Goal: Task Accomplishment & Management: Manage account settings

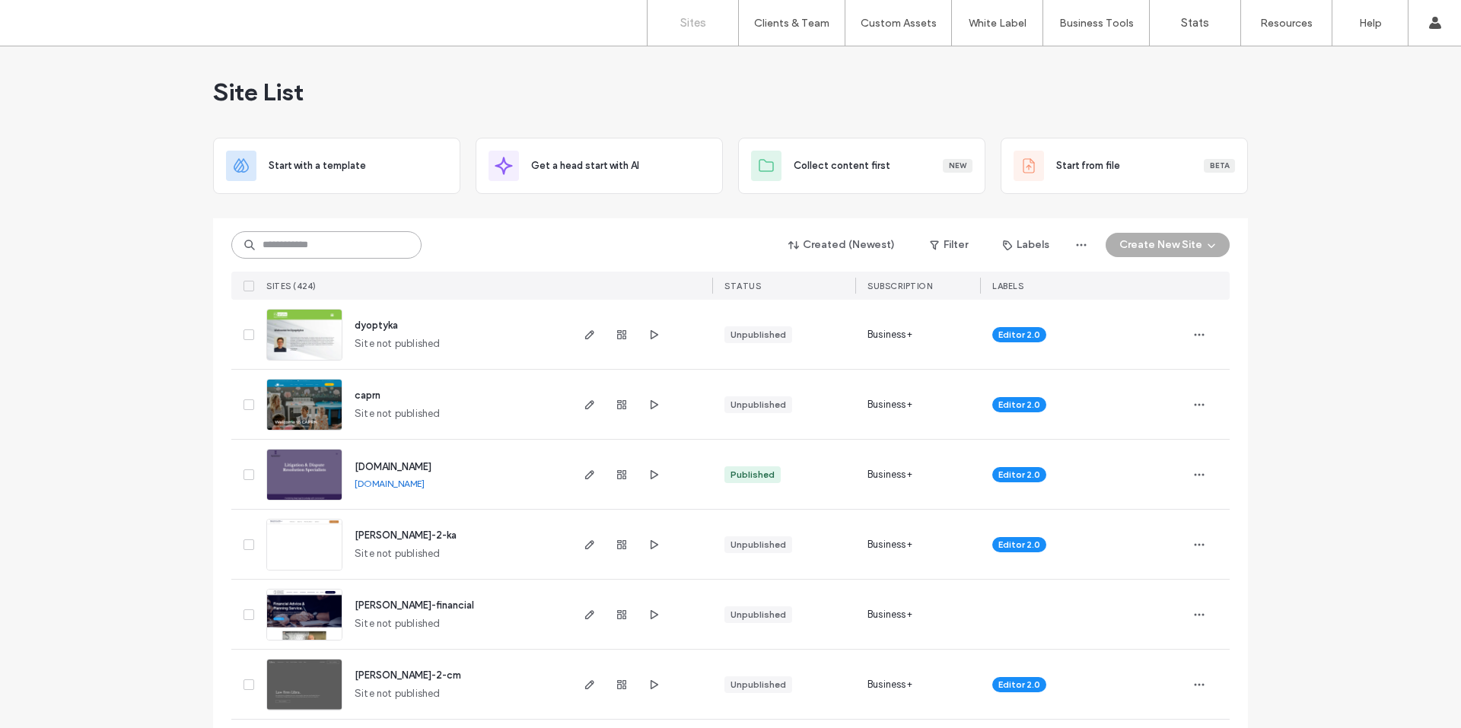
click at [289, 245] on input at bounding box center [326, 244] width 190 height 27
type input "***"
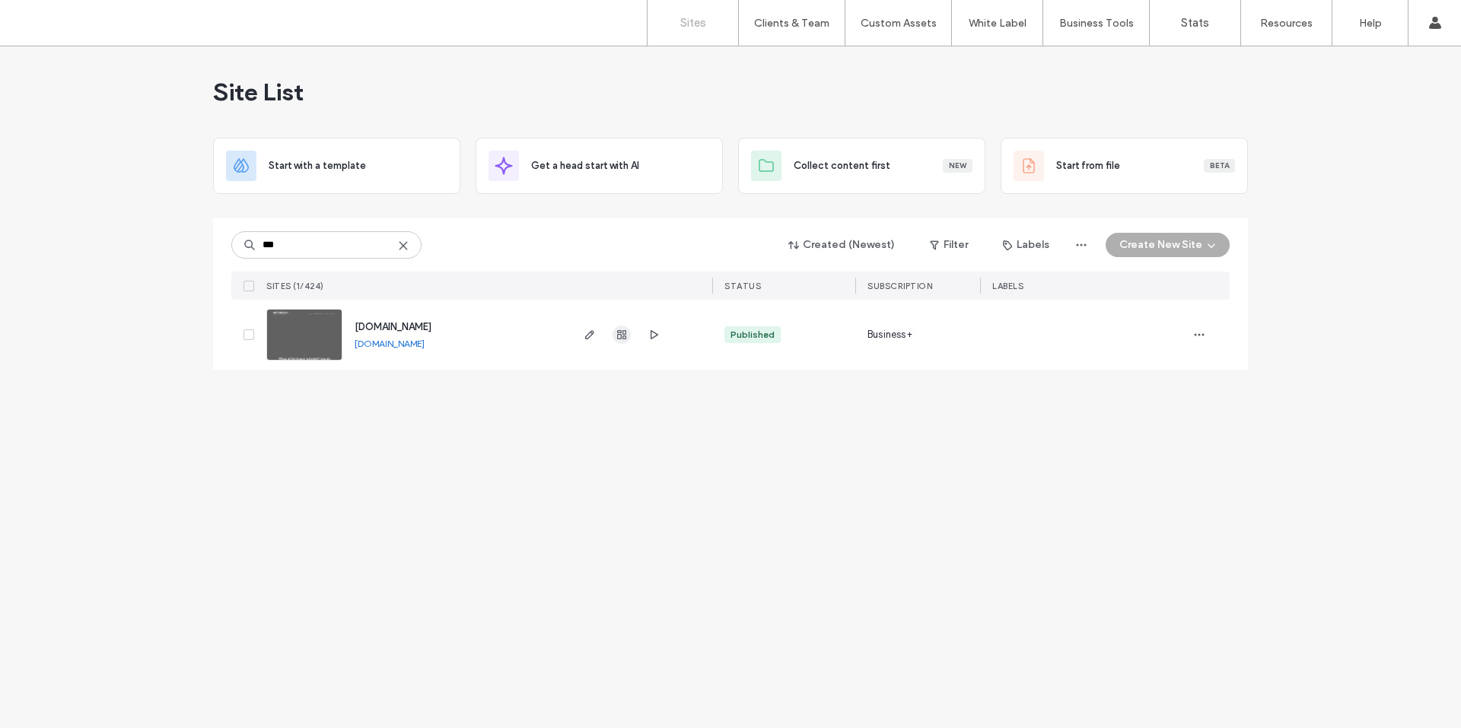
click at [620, 333] on use "button" at bounding box center [621, 334] width 9 height 9
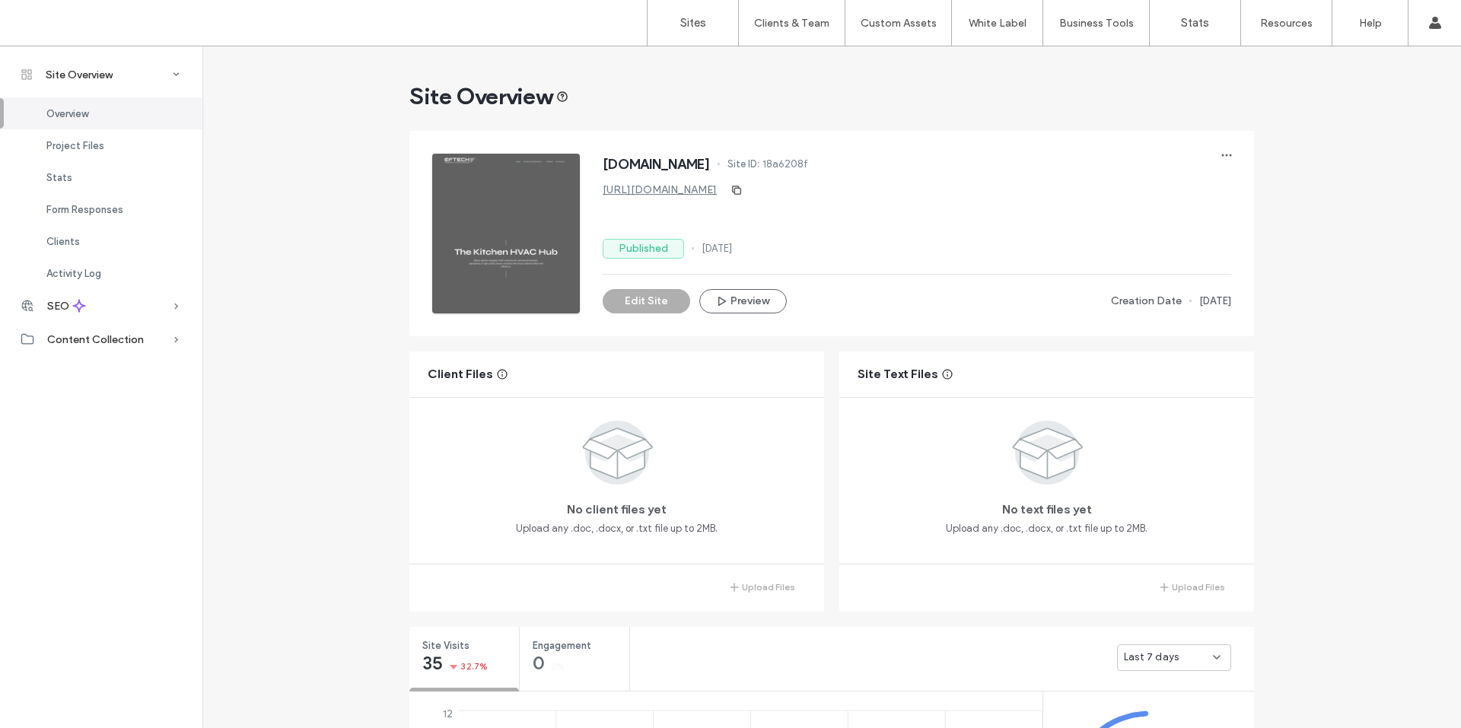
click at [766, 161] on span "18a6208f" at bounding box center [786, 164] width 46 height 15
copy span "18a6208f"
click at [689, 23] on label "Sites" at bounding box center [693, 23] width 26 height 14
